Goal: Find specific page/section: Find specific page/section

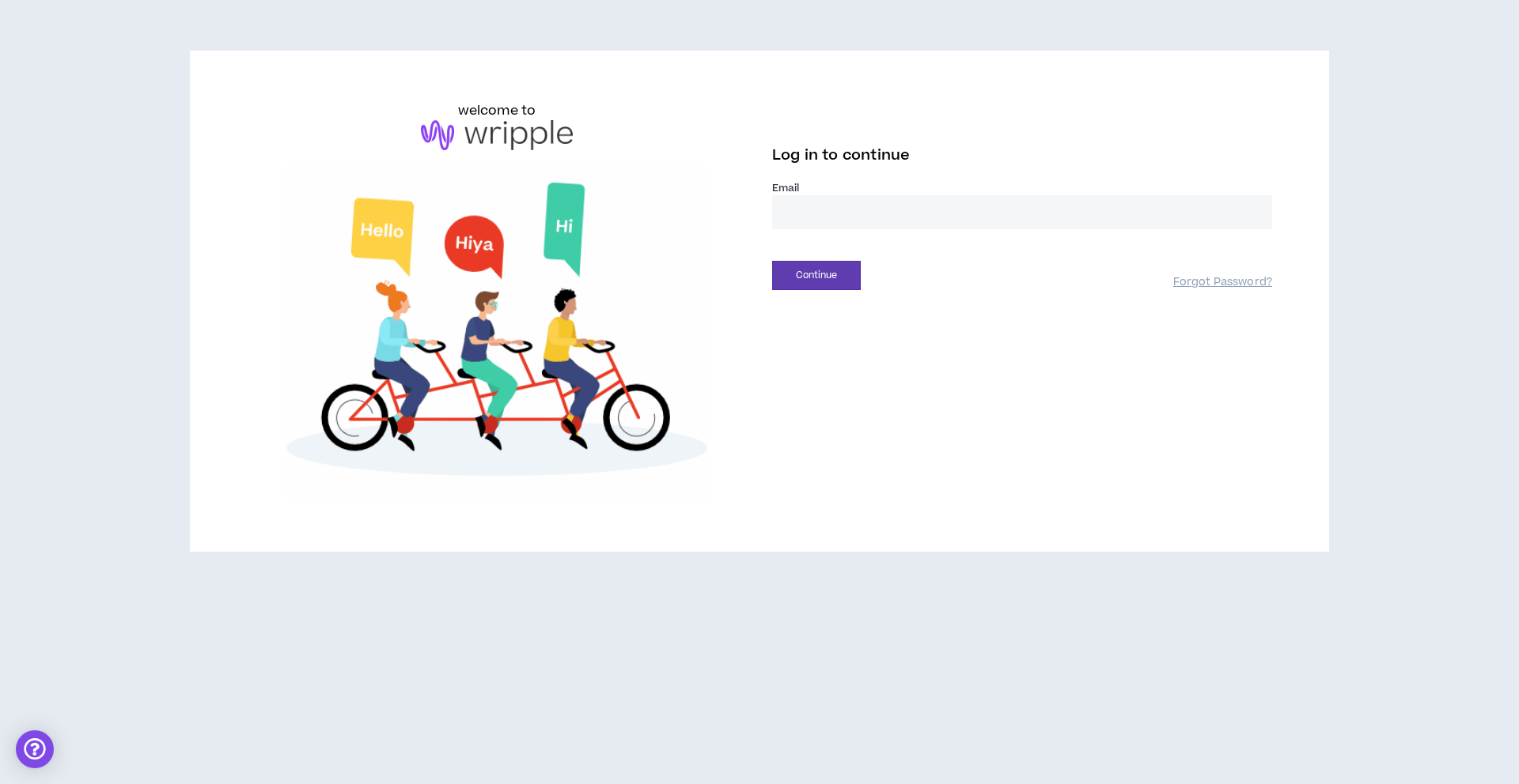
click at [963, 212] on input "email" at bounding box center [1022, 213] width 499 height 34
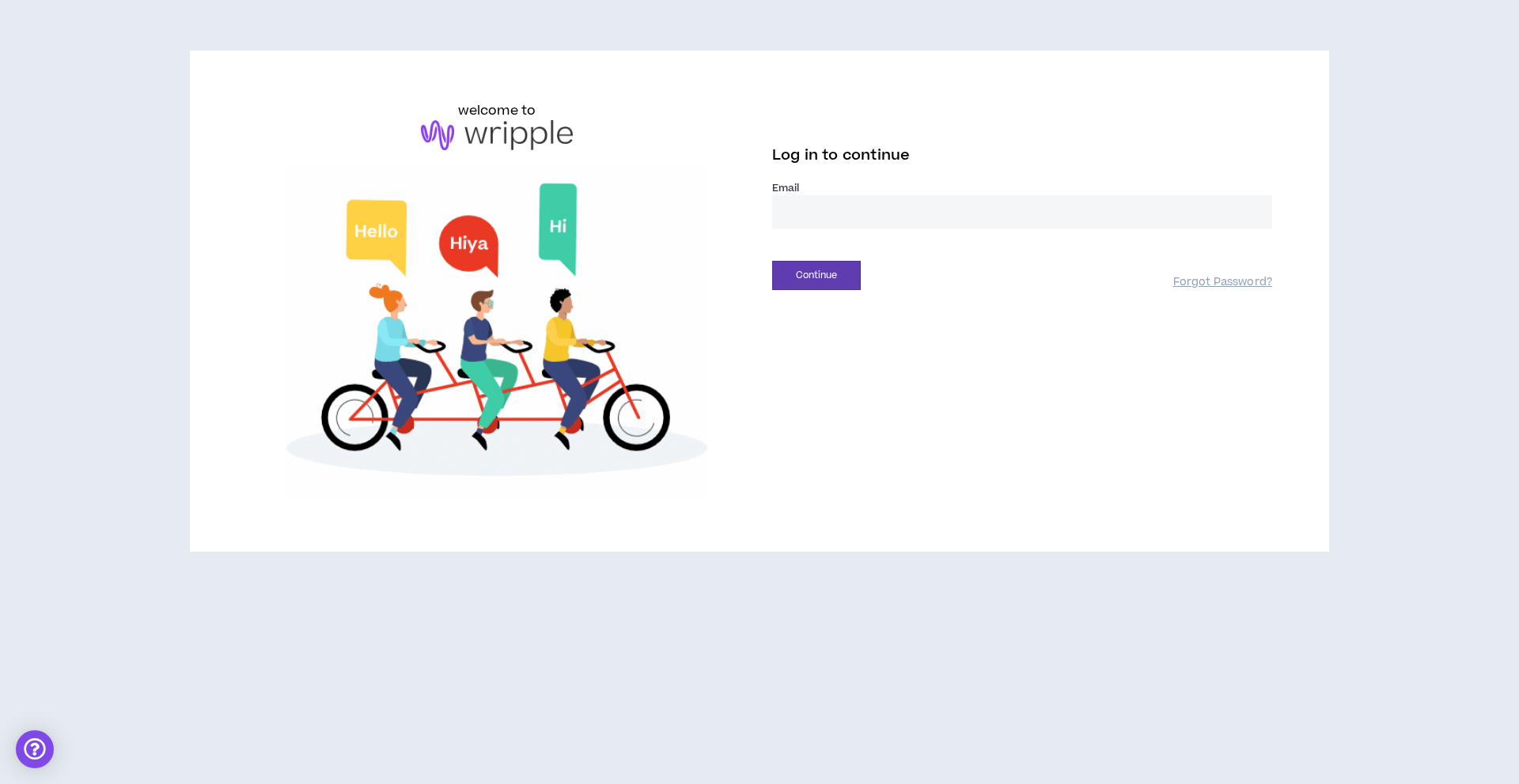
type input "**********"
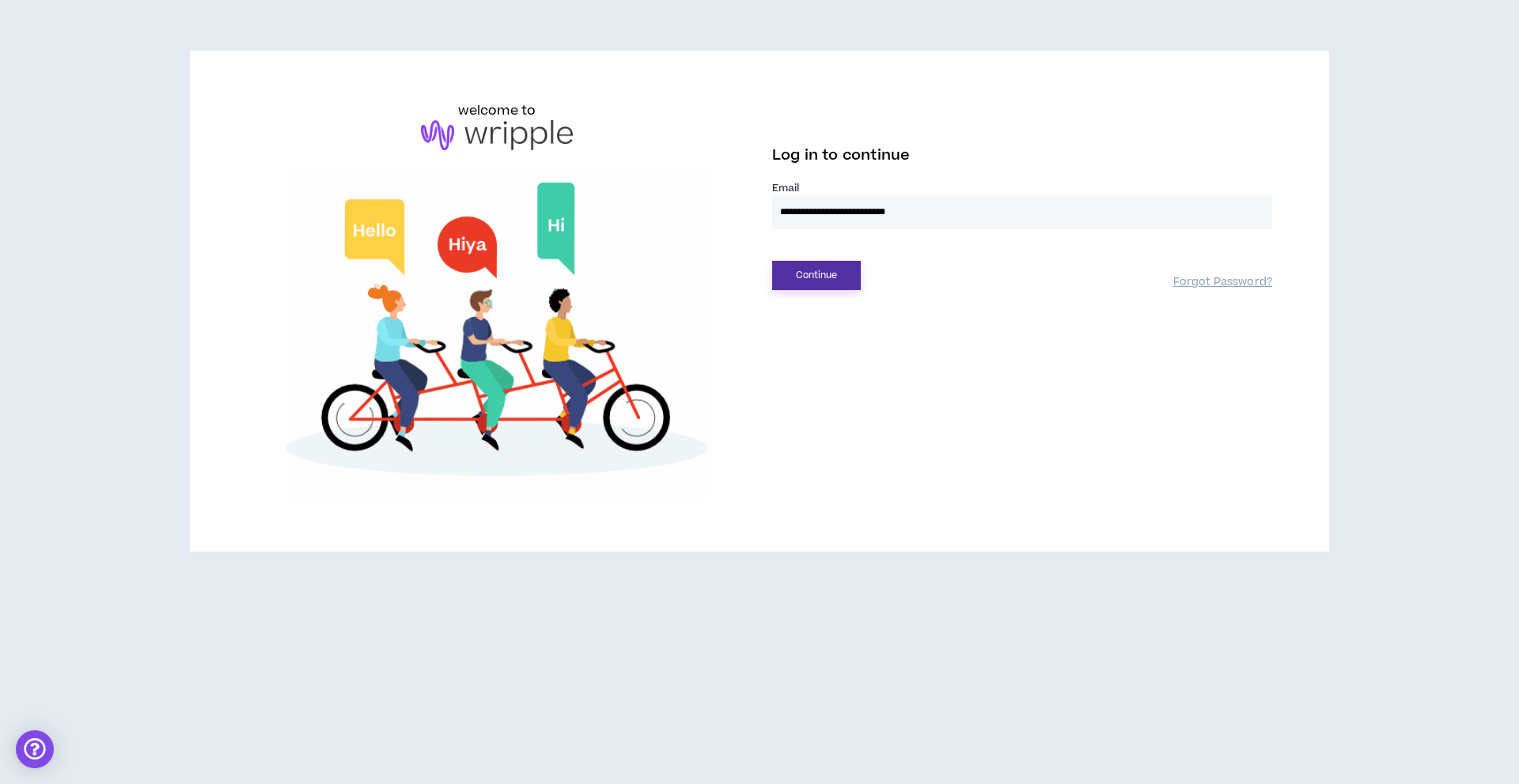
click at [816, 272] on button "Continue" at bounding box center [816, 275] width 88 height 29
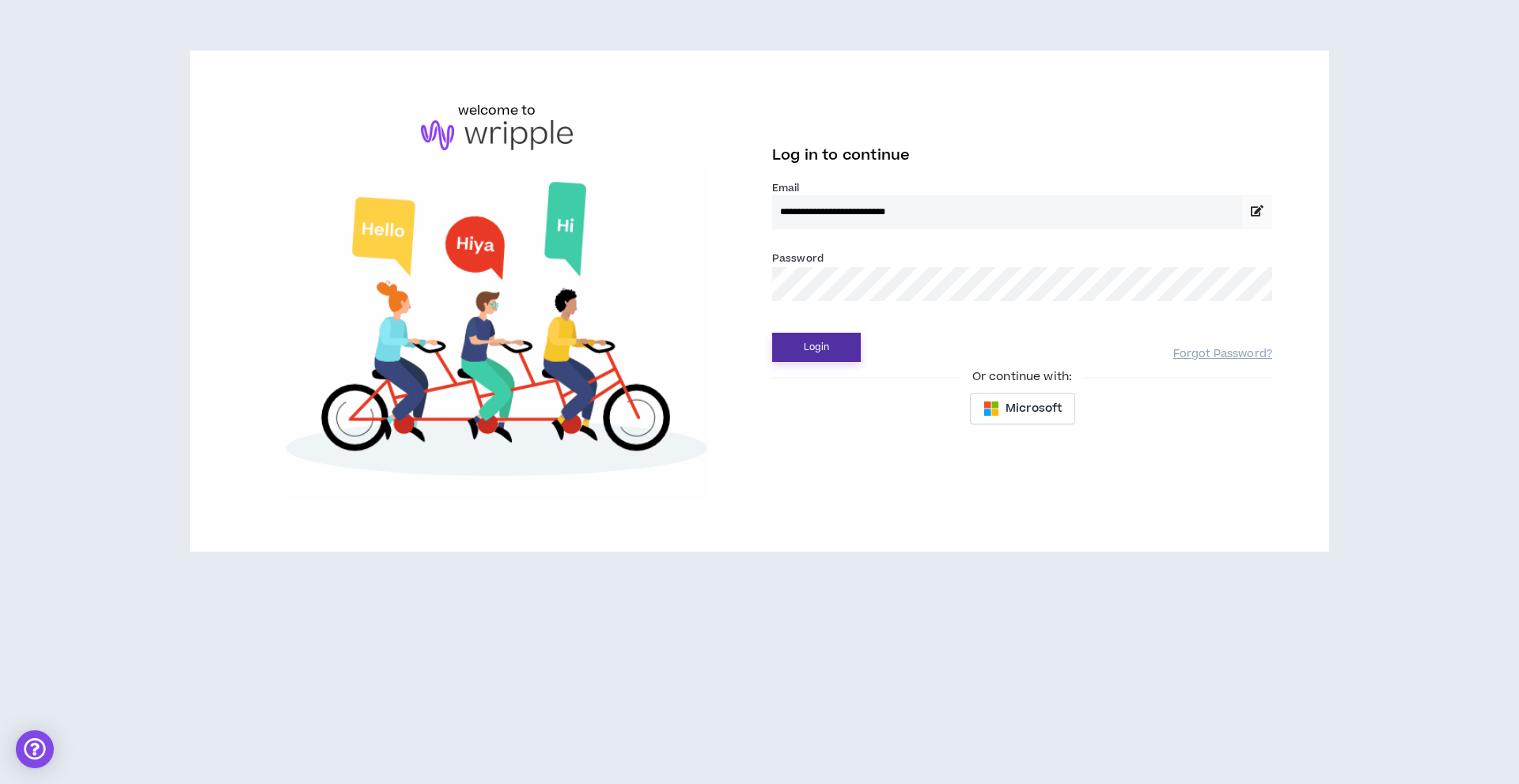
click at [811, 346] on button "Login" at bounding box center [816, 347] width 88 height 29
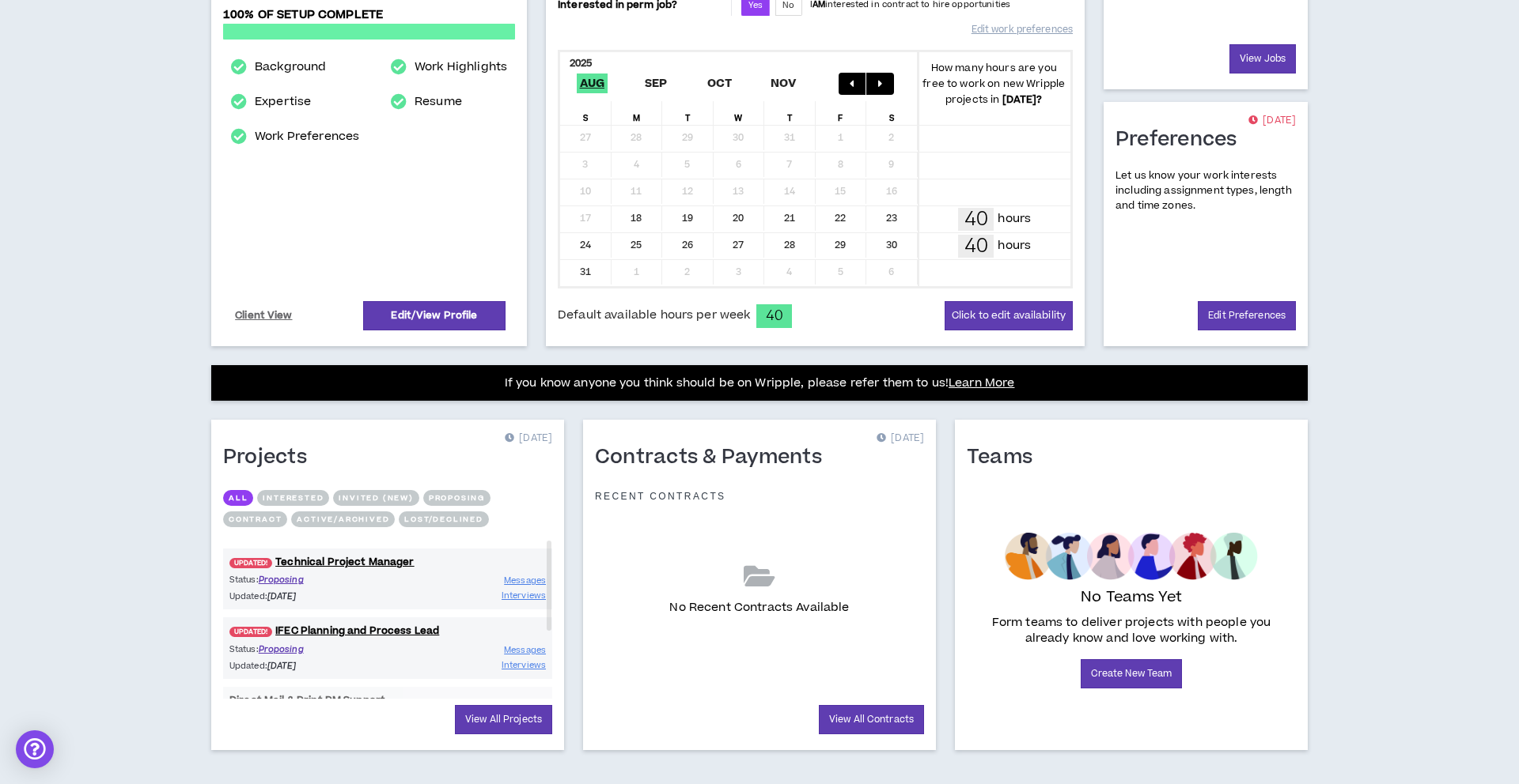
scroll to position [294, 0]
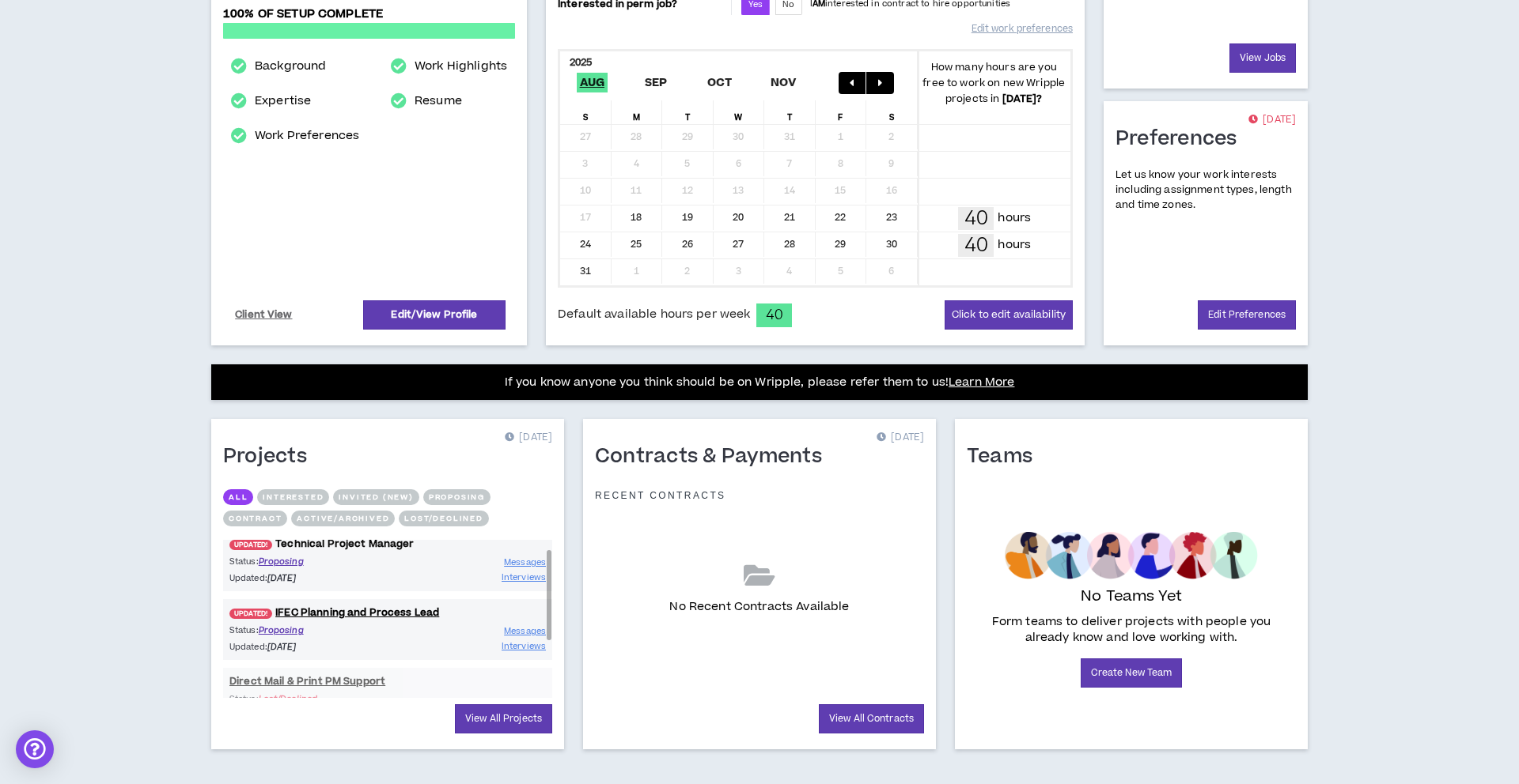
click at [394, 546] on link "UPDATED! Technical Project Manager" at bounding box center [387, 545] width 329 height 15
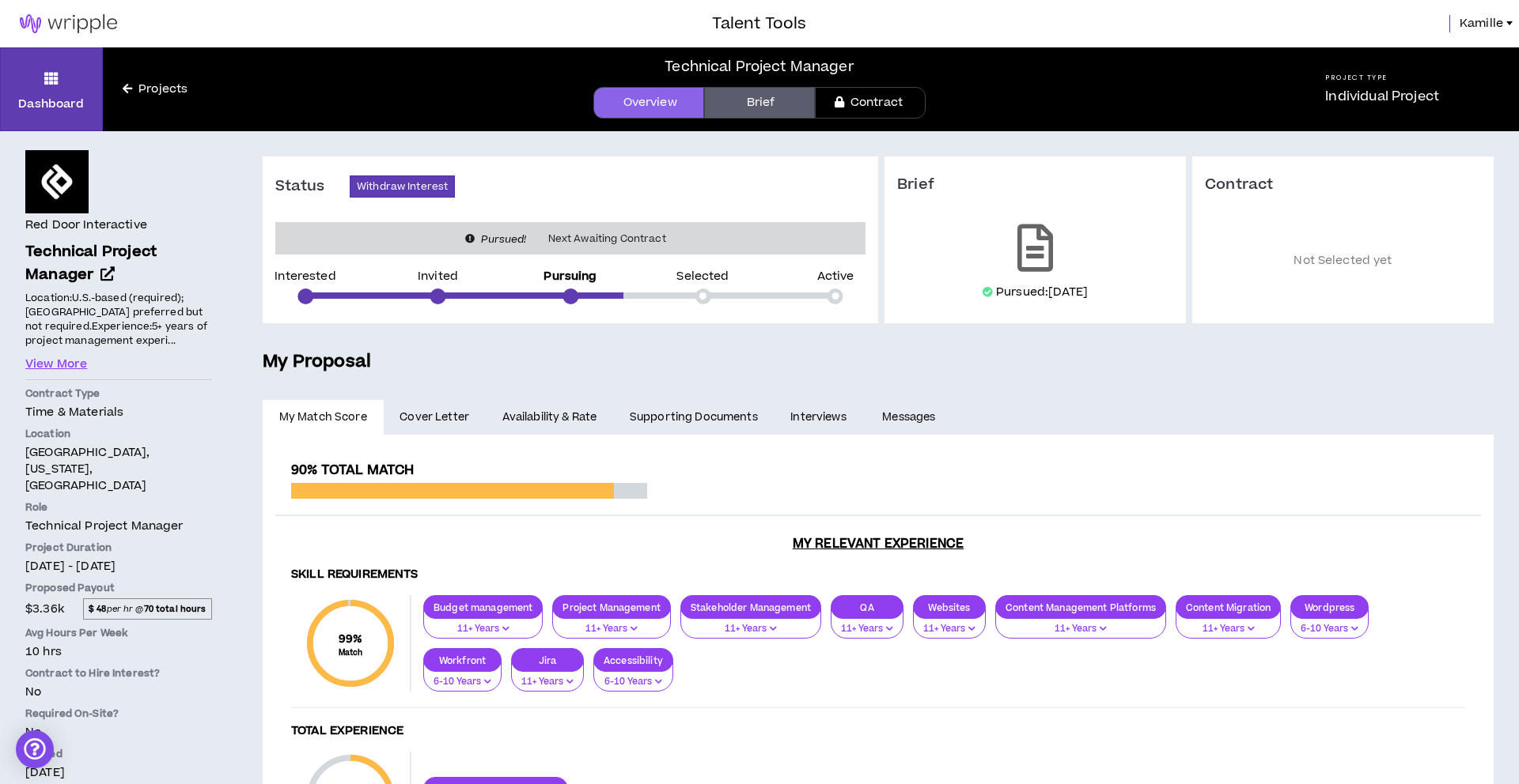
click at [165, 90] on link "Projects" at bounding box center [155, 89] width 105 height 17
